Goal: Task Accomplishment & Management: Complete application form

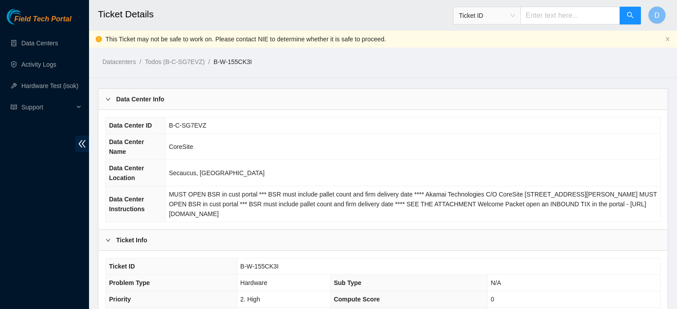
scroll to position [425, 0]
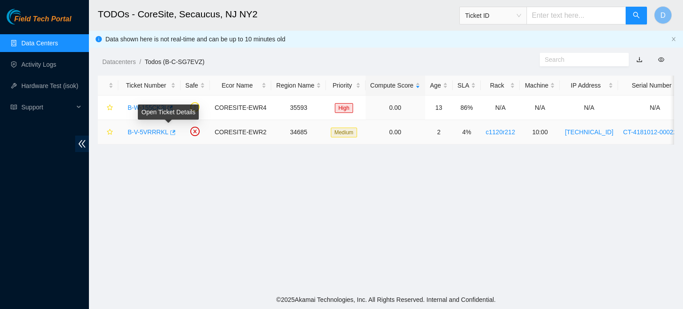
click at [170, 133] on icon "button" at bounding box center [172, 132] width 6 height 6
click at [55, 62] on link "Activity Logs" at bounding box center [38, 64] width 35 height 7
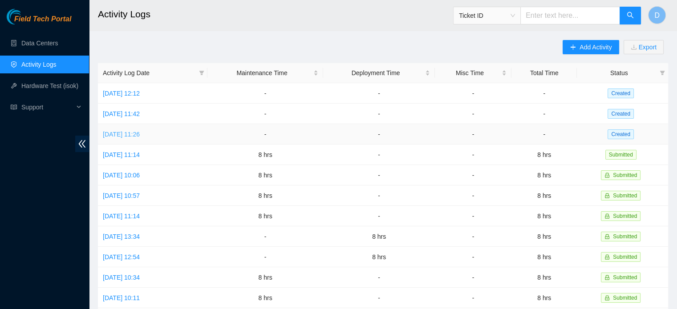
click at [133, 133] on link "[DATE] 11:26" at bounding box center [121, 134] width 37 height 7
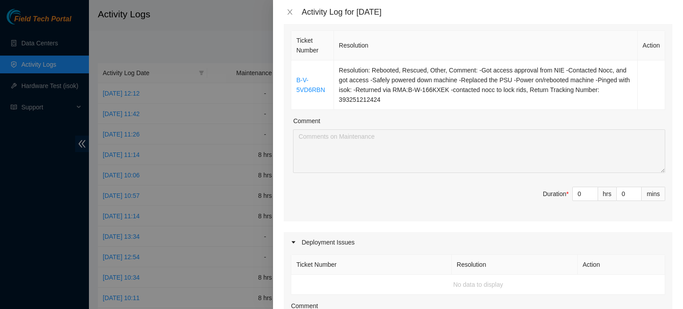
scroll to position [89, 0]
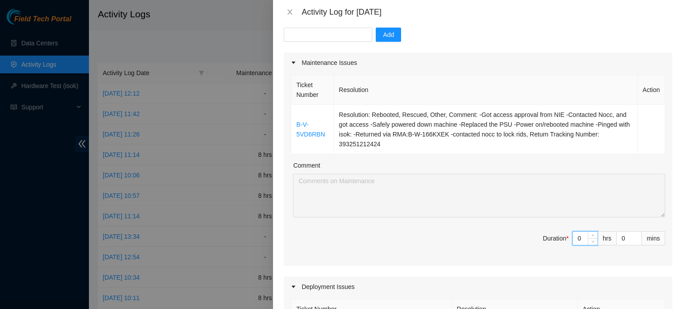
drag, startPoint x: 561, startPoint y: 235, endPoint x: 518, endPoint y: 235, distance: 42.7
click at [522, 235] on span "Duration * 0 hrs 0 mins" at bounding box center [478, 243] width 375 height 25
type input "8"
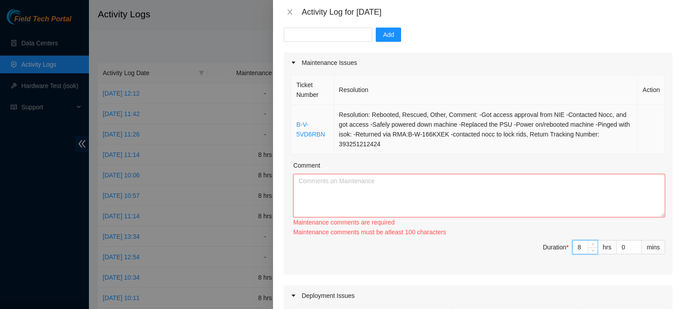
type input "8"
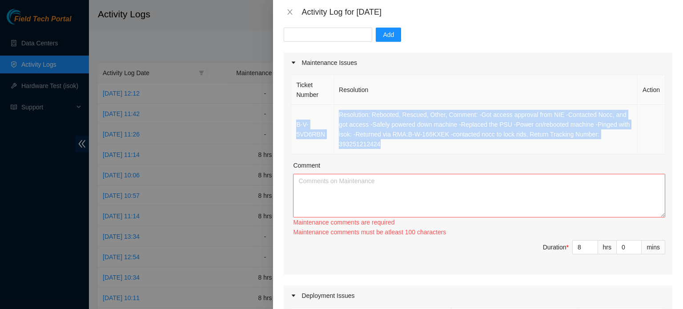
drag, startPoint x: 385, startPoint y: 143, endPoint x: 292, endPoint y: 124, distance: 94.9
click at [292, 124] on tr "B-V-5VD6RBN Resolution: Rebooted, Rescued, Other, Comment: -Got access approval…" at bounding box center [478, 129] width 374 height 49
copy tr "B-V-5VD6RBN Resolution: Rebooted, Rescued, Other, Comment: -Got access approval…"
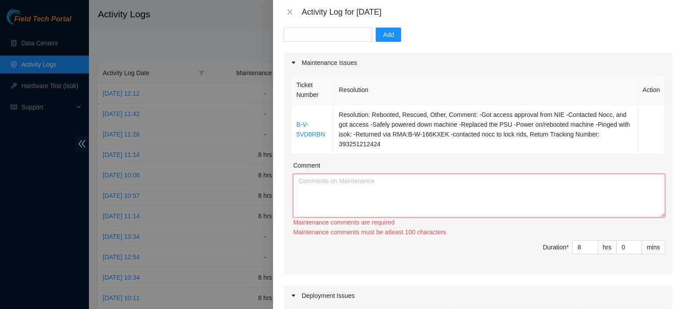
click at [295, 188] on textarea "Comment" at bounding box center [479, 196] width 372 height 44
paste textarea "B-V-5VD6RBN Resolution: Rebooted, Rescued, Other, Comment: -Got access approval…"
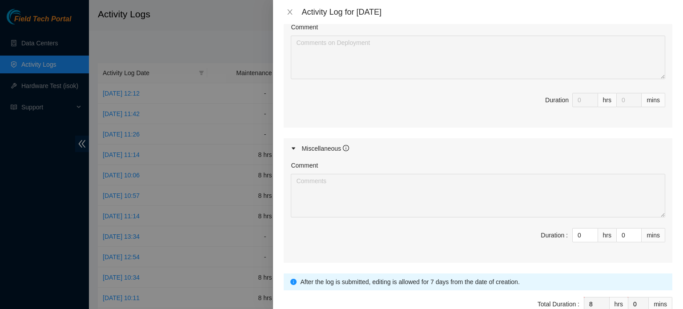
scroll to position [461, 0]
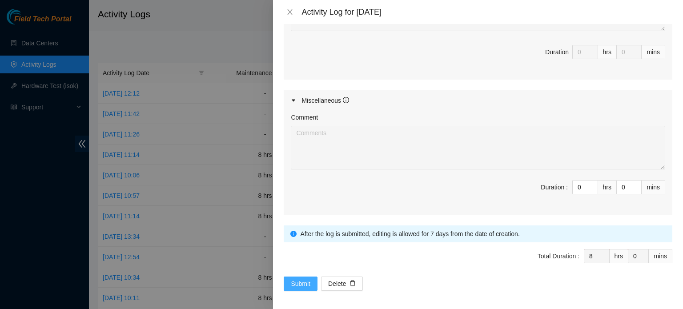
type textarea "B-V-5VD6RBN Resolution: Rebooted, Rescued, Other, Comment: -Got access approval…"
click at [299, 283] on span "Submit" at bounding box center [301, 284] width 20 height 10
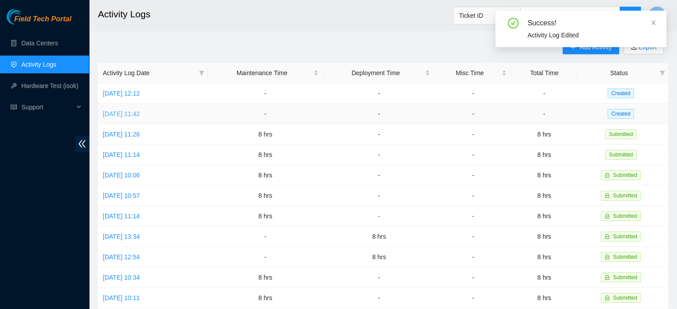
click at [120, 115] on link "[DATE] 11:42" at bounding box center [121, 113] width 37 height 7
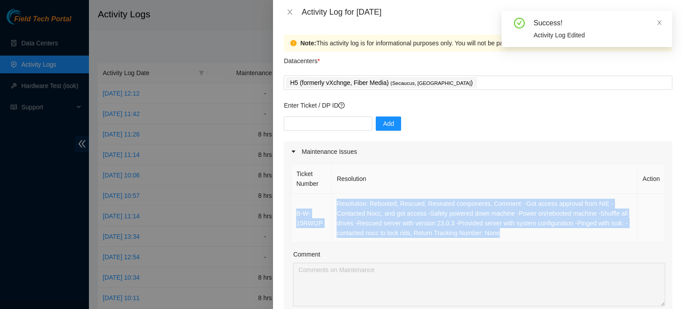
drag, startPoint x: 522, startPoint y: 235, endPoint x: 296, endPoint y: 216, distance: 226.4
click at [296, 216] on tr "B-W-15RWI2P Resolution: Rebooted, Rescued, Reseated components, Comment: -Got a…" at bounding box center [478, 218] width 374 height 49
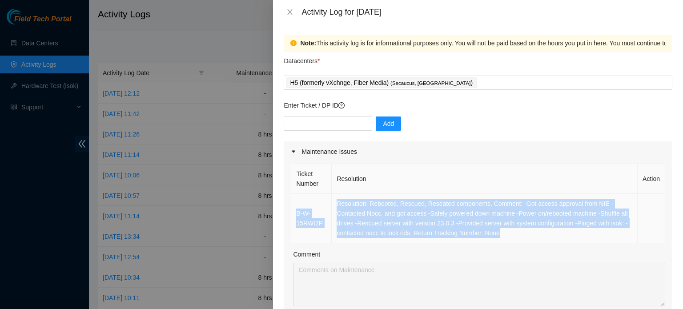
copy tr "B-W-15RWI2P Resolution: Rebooted, Rescued, Reseated components, Comment: -Got a…"
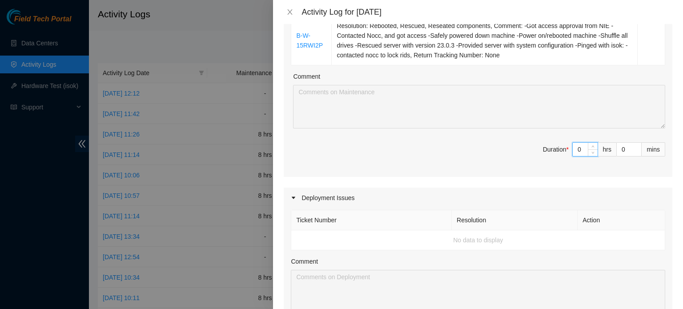
drag, startPoint x: 577, startPoint y: 147, endPoint x: 494, endPoint y: 142, distance: 82.5
click at [513, 147] on span "Duration * 0 hrs 0 mins" at bounding box center [478, 154] width 375 height 25
type input "8"
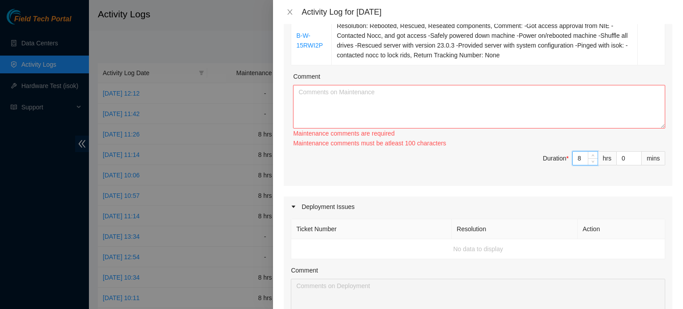
type input "8"
click at [465, 99] on textarea "Comment" at bounding box center [479, 107] width 372 height 44
paste textarea "B-W-15RWI2P Resolution: Rebooted, Rescued, Reseated components, Comment: -Got a…"
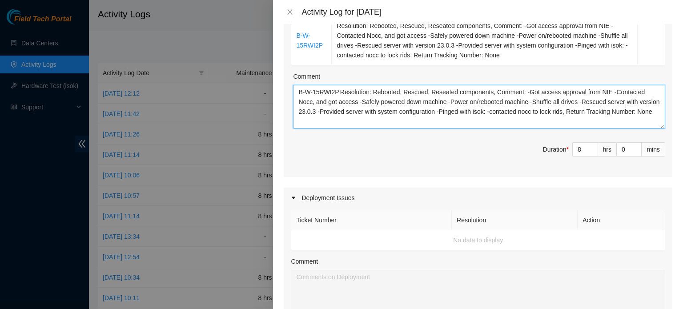
scroll to position [7, 0]
paste textarea "B-W-16DJHZR"
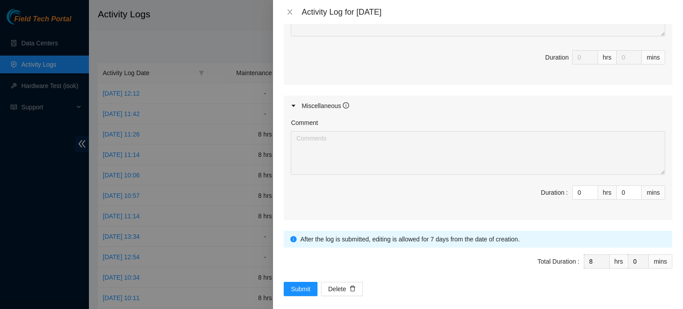
scroll to position [461, 0]
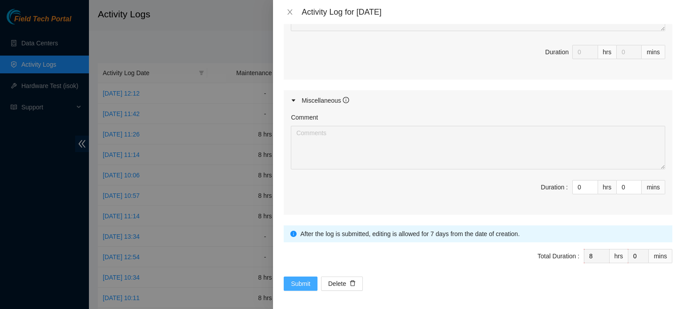
type textarea "B-W-15RWI2P Resolution: Rebooted, Rescued, Reseated components, Comment: -Got a…"
click at [288, 285] on button "Submit" at bounding box center [301, 284] width 34 height 14
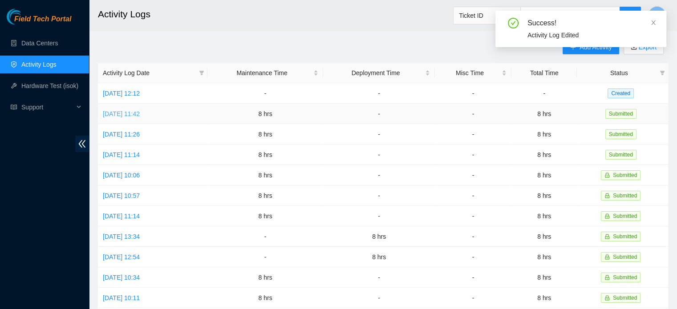
click at [140, 115] on link "[DATE] 11:42" at bounding box center [121, 113] width 37 height 7
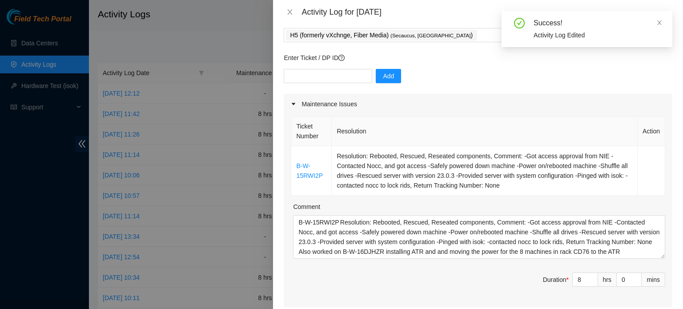
scroll to position [133, 0]
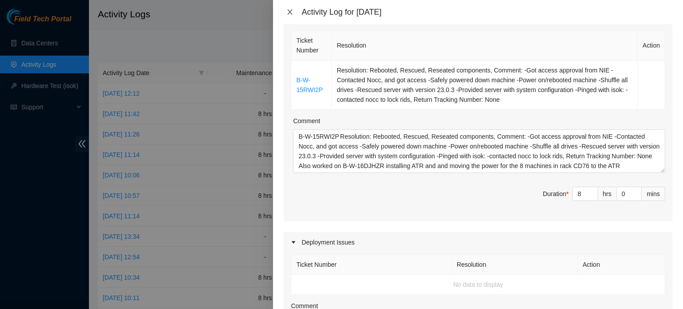
click at [292, 11] on icon "close" at bounding box center [290, 11] width 7 height 7
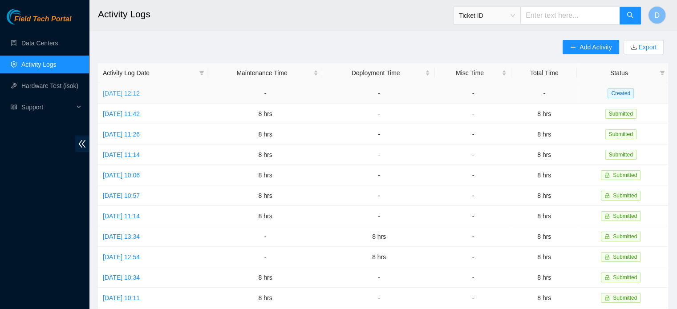
click at [113, 90] on link "[DATE] 12:12" at bounding box center [121, 93] width 37 height 7
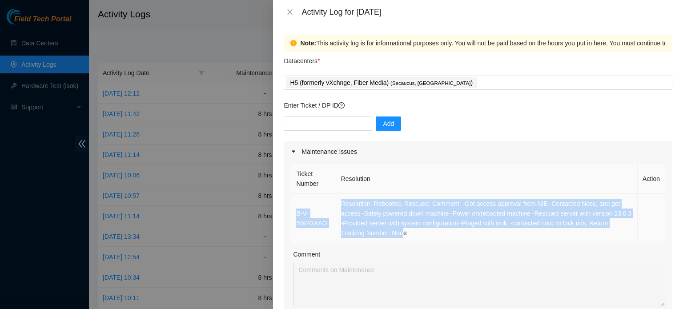
drag, startPoint x: 400, startPoint y: 234, endPoint x: 293, endPoint y: 214, distance: 109.1
click at [293, 214] on tr "B-V-5W7GXAO Resolution: Rebooted, Rescued, Comment: -Got access approval from N…" at bounding box center [478, 218] width 374 height 49
copy tr "B-V-5W7GXAO Resolution: Rebooted, Rescued, Comment: -Got access approval from N…"
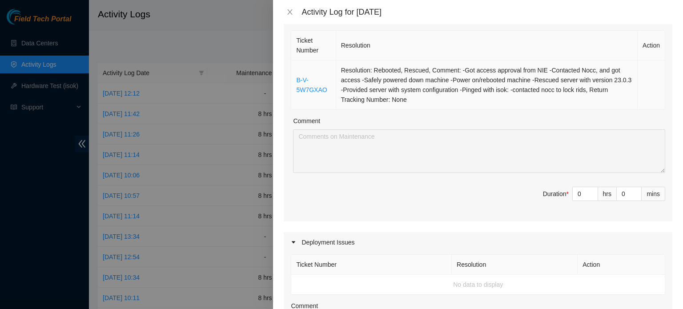
click at [406, 100] on td "Resolution: Rebooted, Rescued, Comment: -Got access approval from NIE -Contacte…" at bounding box center [487, 85] width 302 height 49
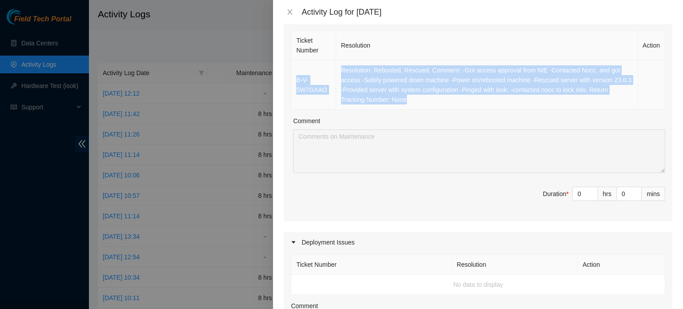
drag, startPoint x: 406, startPoint y: 100, endPoint x: 295, endPoint y: 70, distance: 114.6
click at [295, 70] on tr "B-V-5W7GXAO Resolution: Rebooted, Rescued, Comment: -Got access approval from N…" at bounding box center [478, 85] width 374 height 49
copy tr "B-V-5W7GXAO Resolution: Rebooted, Rescued, Comment: -Got access approval from N…"
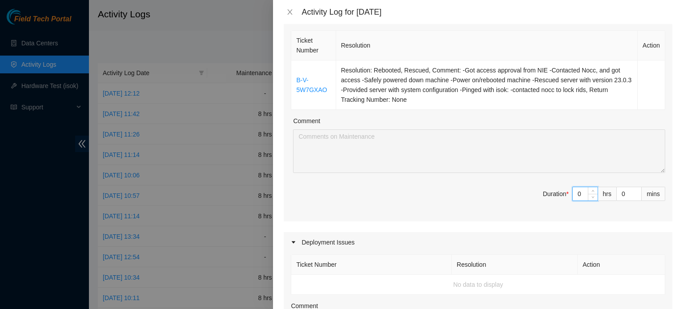
drag, startPoint x: 574, startPoint y: 195, endPoint x: 482, endPoint y: 190, distance: 92.7
click at [519, 193] on span "Duration * 0 hrs 0 mins" at bounding box center [478, 199] width 375 height 25
type input "8"
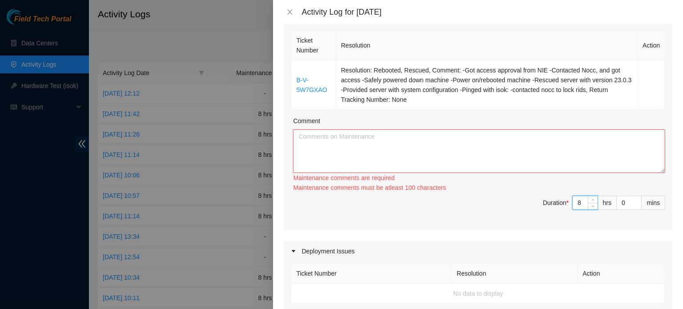
type input "8"
click at [340, 152] on textarea "Comment" at bounding box center [479, 151] width 372 height 44
paste textarea "B-V-5W7GXAO Resolution: Rebooted, Rescued, Comment: -Got access approval from N…"
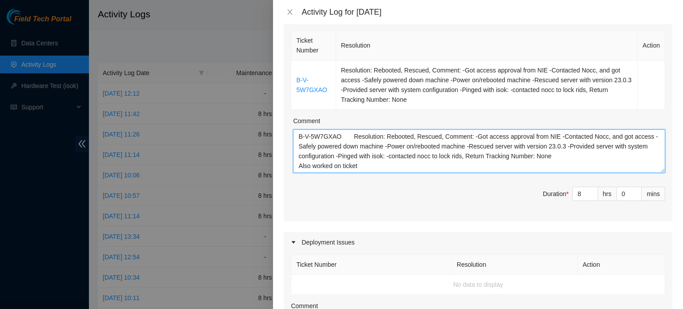
paste textarea "B-W-16DJHZR"
click at [399, 167] on textarea "B-V-5W7GXAO Resolution: Rebooted, Rescued, Comment: -Got access approval from N…" at bounding box center [479, 151] width 372 height 44
click at [437, 165] on textarea "B-V-5W7GXAO Resolution: Rebooted, Rescued, Comment: -Got access approval from N…" at bounding box center [479, 151] width 372 height 44
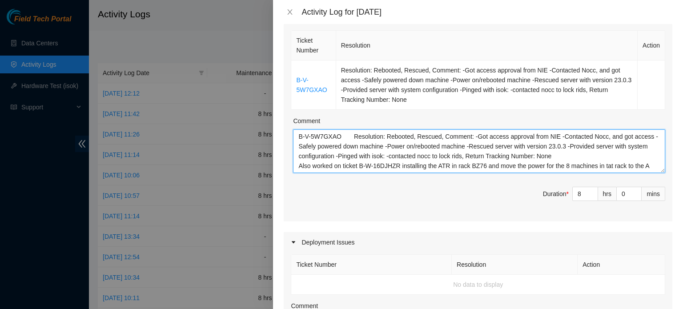
scroll to position [7, 0]
click at [607, 160] on textarea "B-V-5W7GXAO Resolution: Rebooted, Rescued, Comment: -Got access approval from N…" at bounding box center [479, 151] width 372 height 44
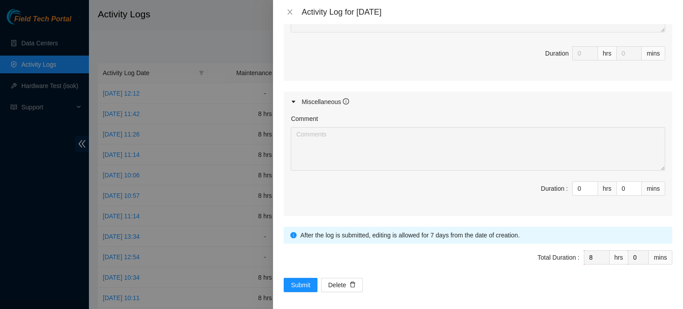
scroll to position [461, 0]
type textarea "B-V-5W7GXAO Resolution: Rebooted, Rescued, Comment: -Got access approval from N…"
click at [295, 284] on span "Submit" at bounding box center [301, 284] width 20 height 10
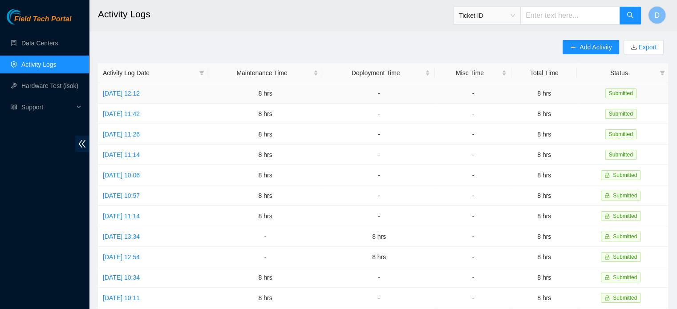
click at [151, 97] on td "[DATE] 12:12" at bounding box center [152, 93] width 109 height 20
click at [140, 90] on link "[DATE] 12:12" at bounding box center [121, 93] width 37 height 7
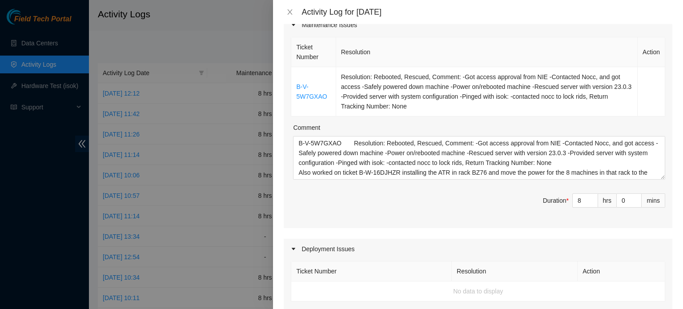
scroll to position [222, 0]
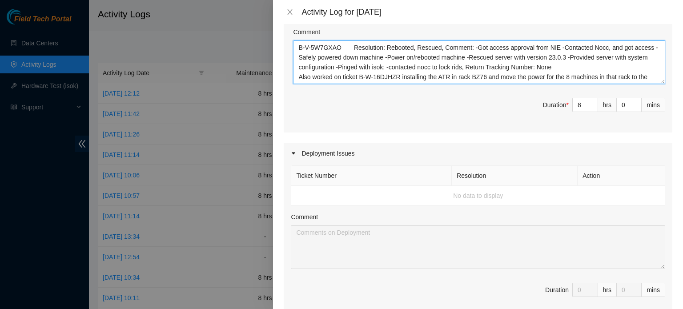
click at [640, 78] on textarea "B-V-5W7GXAO Resolution: Rebooted, Rescued, Comment: -Got access approval from N…" at bounding box center [479, 62] width 372 height 44
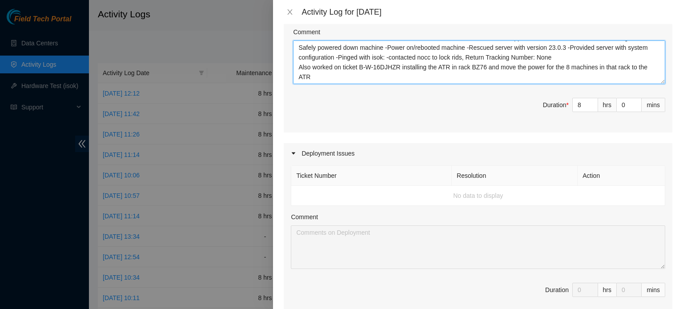
click at [322, 78] on textarea "B-V-5W7GXAO Resolution: Rebooted, Rescued, Comment: -Got access approval from N…" at bounding box center [479, 62] width 372 height 44
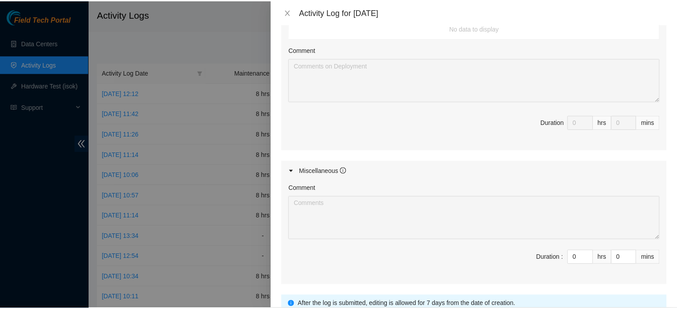
scroll to position [461, 0]
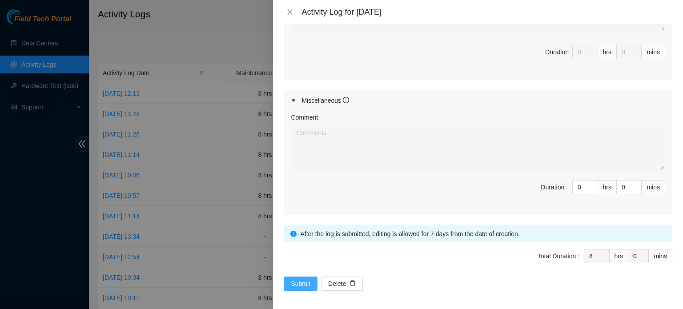
type textarea "B-V-5W7GXAO Resolution: Rebooted, Rescued, Comment: -Got access approval from N…"
click at [303, 279] on span "Submit" at bounding box center [301, 284] width 20 height 10
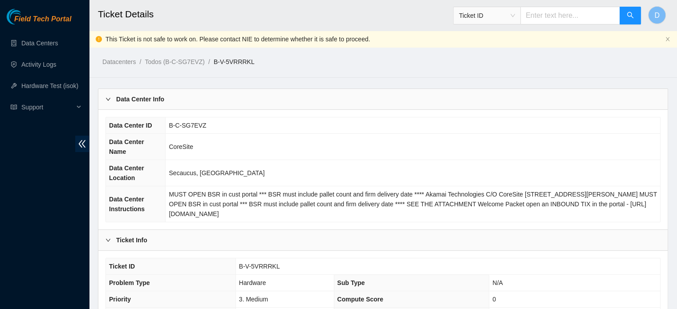
scroll to position [299, 0]
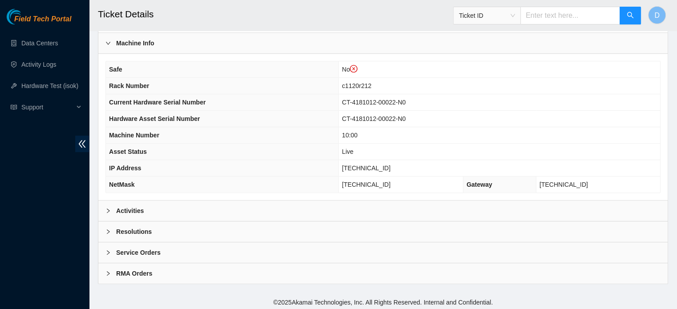
click at [162, 207] on div "Activities" at bounding box center [382, 211] width 569 height 20
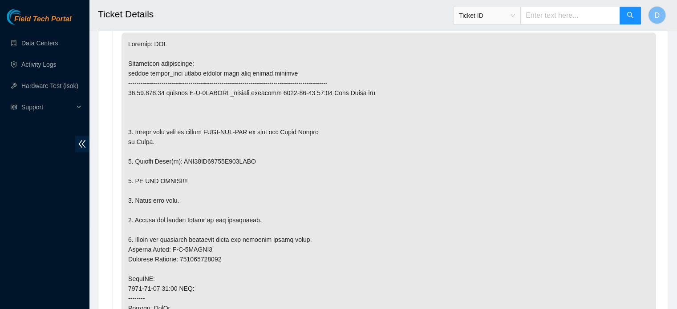
scroll to position [566, 0]
